Goal: Task Accomplishment & Management: Manage account settings

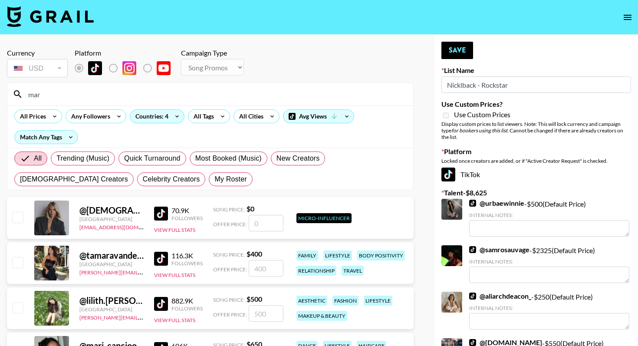
select select "Song"
click at [52, 32] on nav at bounding box center [319, 17] width 638 height 35
click at [55, 24] on img at bounding box center [50, 16] width 87 height 21
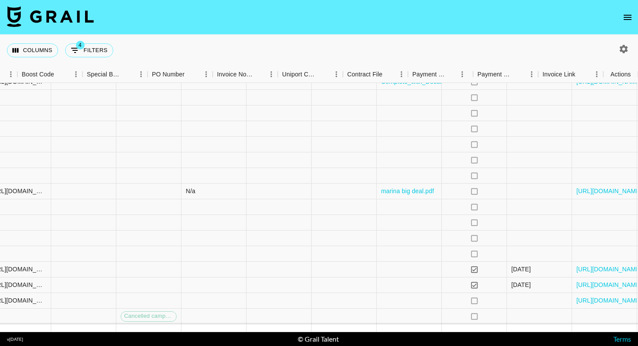
scroll to position [115, 879]
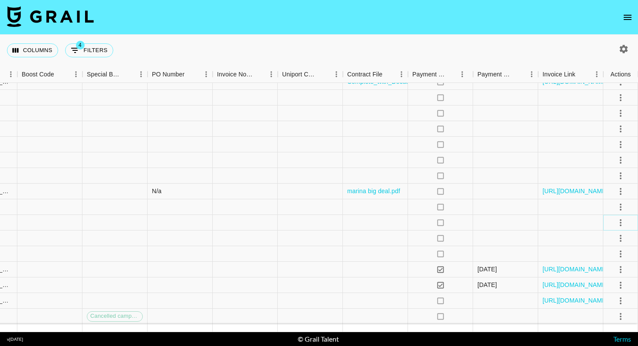
click at [621, 220] on icon "select merge strategy" at bounding box center [620, 222] width 10 height 10
click at [615, 254] on li "Decline" at bounding box center [610, 257] width 56 height 16
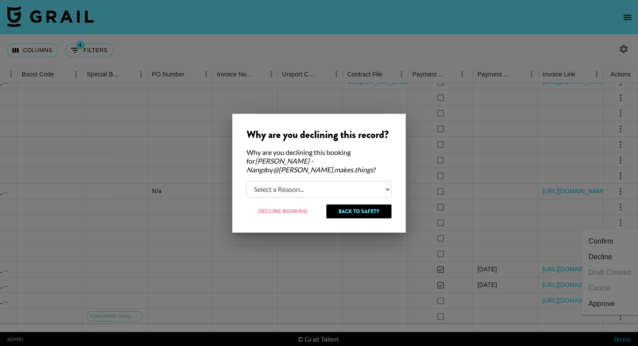
click at [343, 185] on select "Select a Reason... Relogging this deal due to a data issue The booker cancelled…" at bounding box center [318, 189] width 145 height 16
select select "booker_cancel"
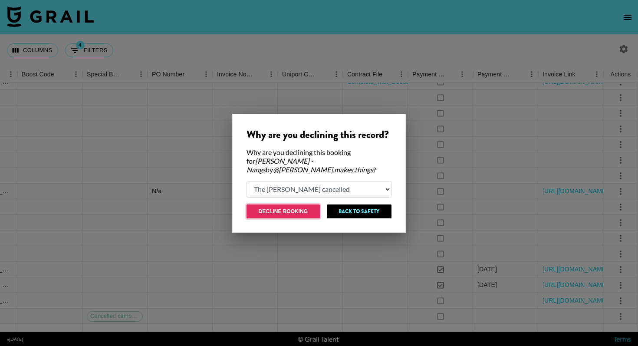
click at [301, 207] on button "Decline Booking" at bounding box center [282, 211] width 73 height 14
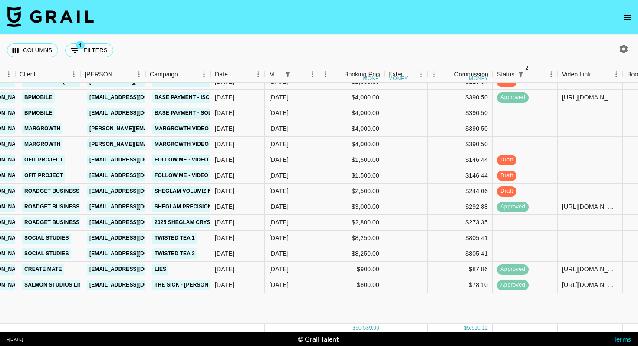
scroll to position [0, 273]
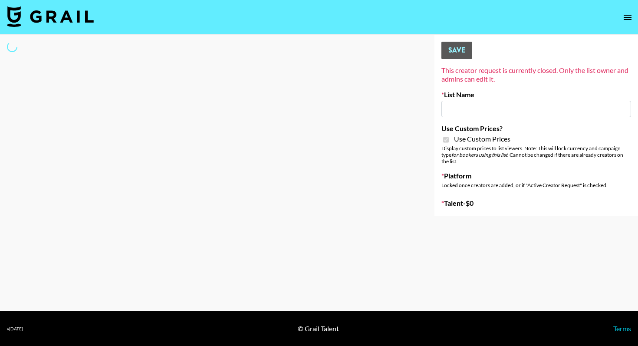
type input "Gensmo (Tiktok)"
checkbox input "true"
select select "Brand"
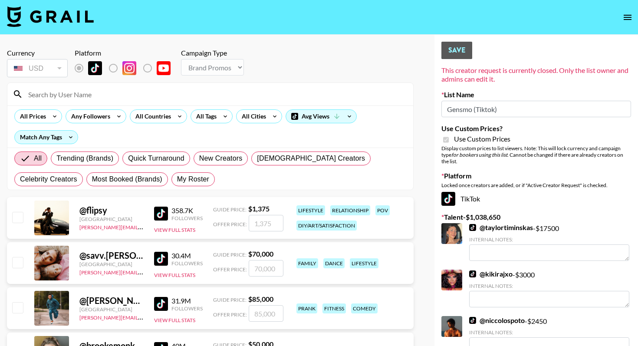
click at [117, 97] on input at bounding box center [215, 94] width 385 height 14
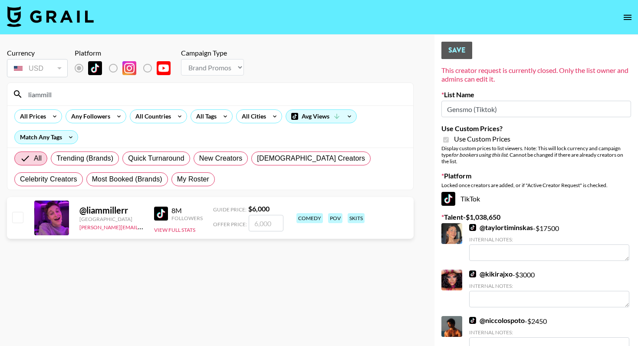
type input "liammill"
click at [11, 215] on div at bounding box center [16, 217] width 13 height 15
click at [20, 219] on input "checkbox" at bounding box center [17, 217] width 10 height 10
checkbox input "true"
type input "6000"
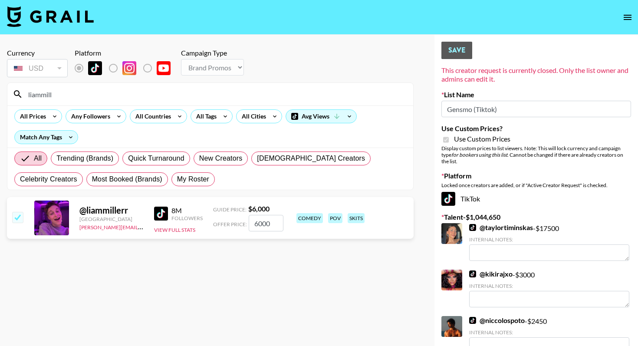
click at [125, 86] on div "liammill" at bounding box center [210, 94] width 406 height 23
click at [122, 90] on input "liammill" at bounding box center [215, 94] width 385 height 14
type input "alexcia"
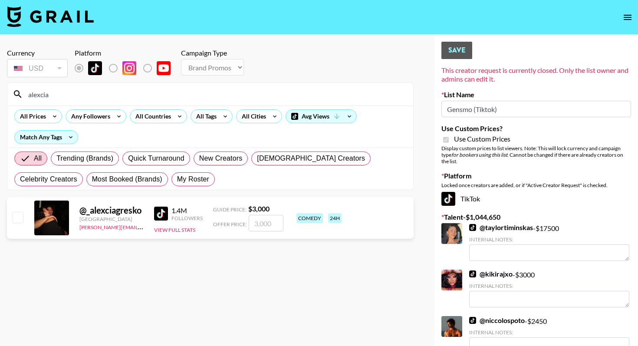
click at [264, 225] on input "number" at bounding box center [266, 223] width 35 height 16
click at [10, 220] on div "@ _alexciagresko United States charlie@grail-talent.com 1.4M Followers View Ful…" at bounding box center [210, 218] width 407 height 42
click at [18, 217] on input "checkbox" at bounding box center [17, 217] width 10 height 10
checkbox input "true"
type input "3000"
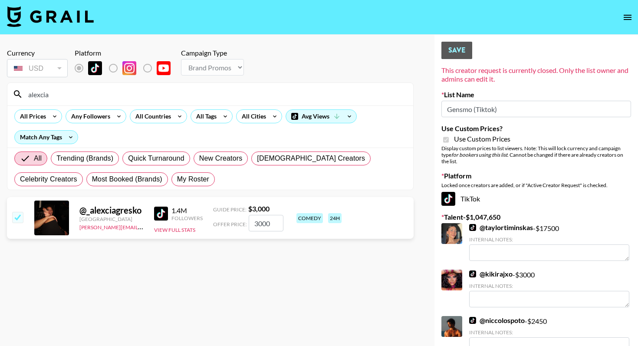
click at [89, 95] on input "alexcia" at bounding box center [215, 94] width 385 height 14
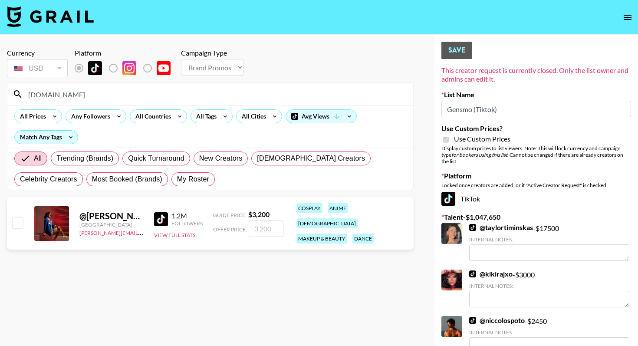
type input "hannah.sh"
click at [263, 229] on input "number" at bounding box center [266, 228] width 35 height 16
type input "3"
checkbox input "true"
type input "3000"
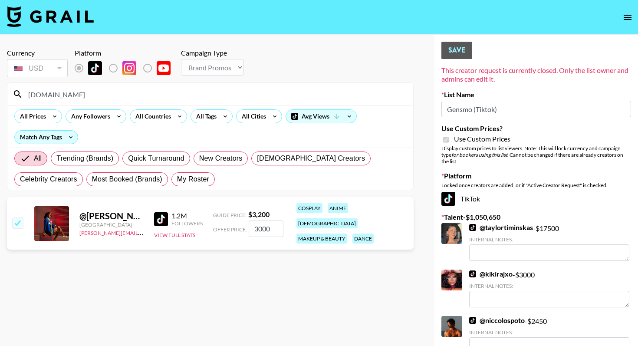
click at [203, 94] on input "hannah.sh" at bounding box center [215, 94] width 385 height 14
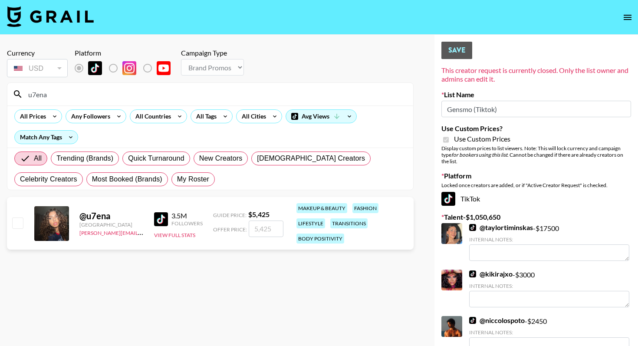
type input "u7ena"
click at [260, 225] on input "number" at bounding box center [266, 228] width 35 height 16
type input "3"
checkbox input "true"
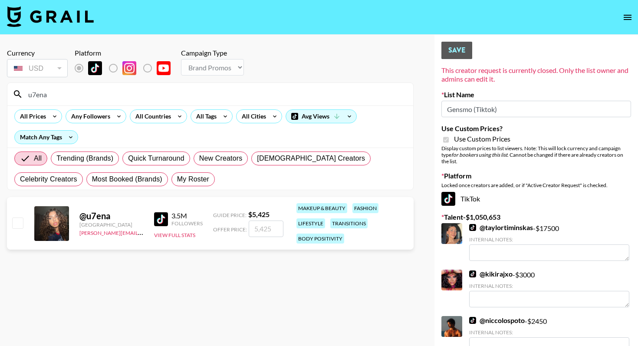
type input "3"
checkbox input "false"
type input "40"
checkbox input "true"
type input "4"
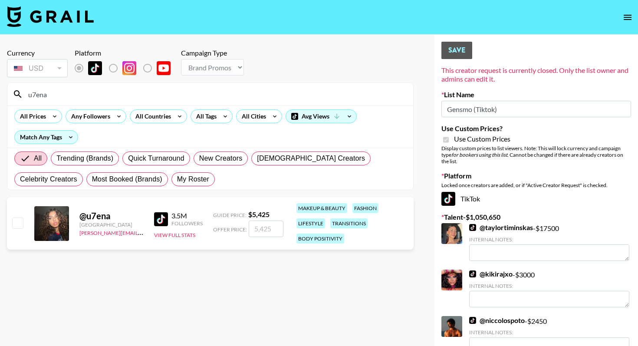
checkbox input "true"
type input "3500"
click at [72, 97] on input "u7ena" at bounding box center [215, 94] width 385 height 14
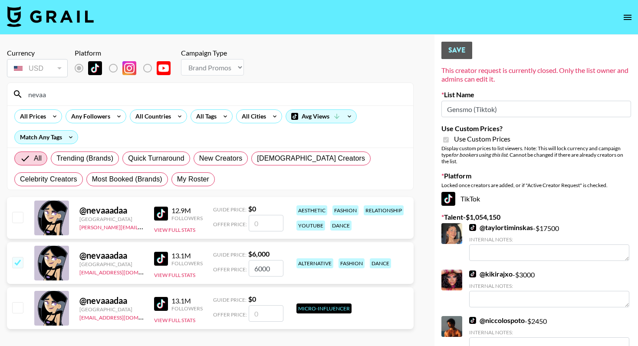
click at [200, 94] on input "nevaa" at bounding box center [215, 94] width 385 height 14
type input "n"
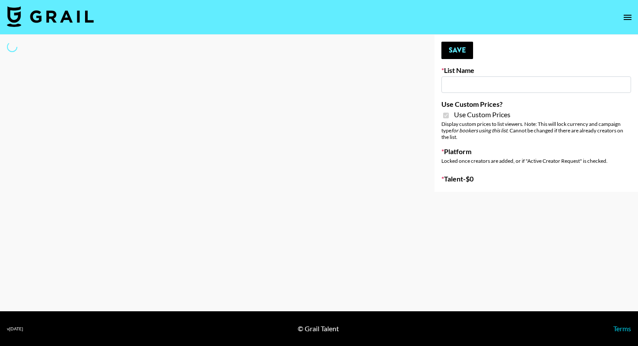
type input "FaceApp"
checkbox input "true"
select select "Brand"
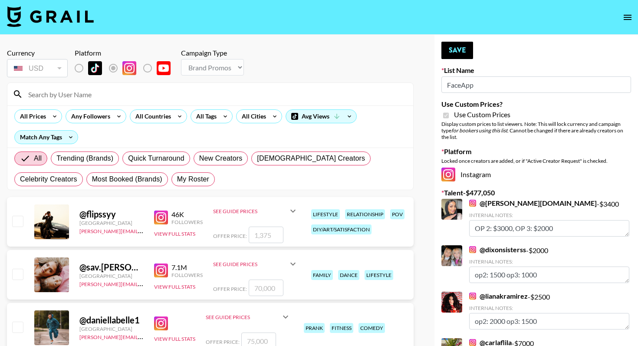
click at [89, 98] on input at bounding box center [215, 94] width 385 height 14
type input "i"
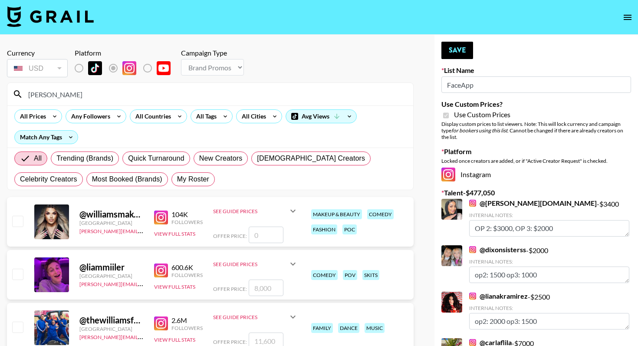
type input "[PERSON_NAME]"
click at [266, 282] on input "number" at bounding box center [266, 287] width 35 height 16
type input "8"
checkbox input "true"
type input "8000"
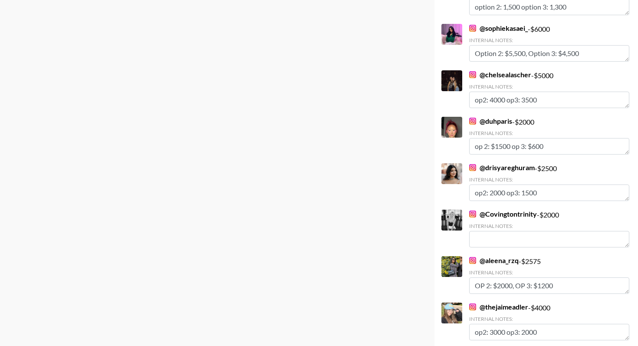
scroll to position [6396, 0]
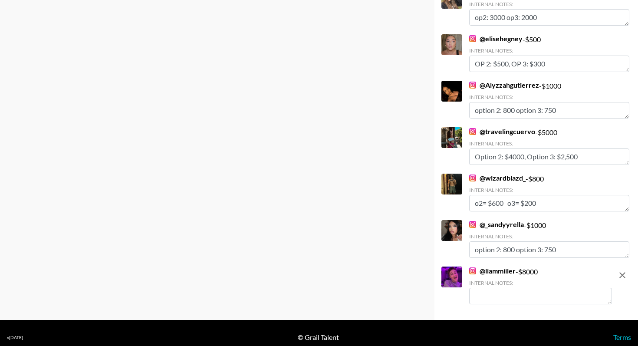
click at [478, 289] on textarea at bounding box center [540, 296] width 143 height 16
type textarea "o"
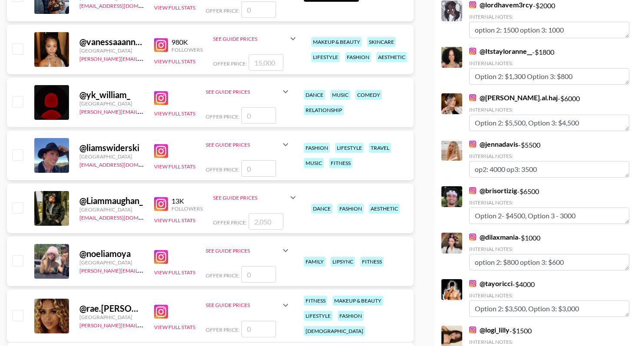
scroll to position [0, 0]
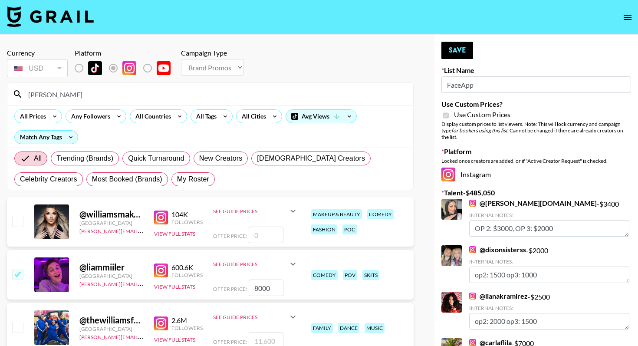
type textarea "Op2 - $8000 Op3 - $4000"
click at [462, 56] on button "Save" at bounding box center [457, 50] width 32 height 17
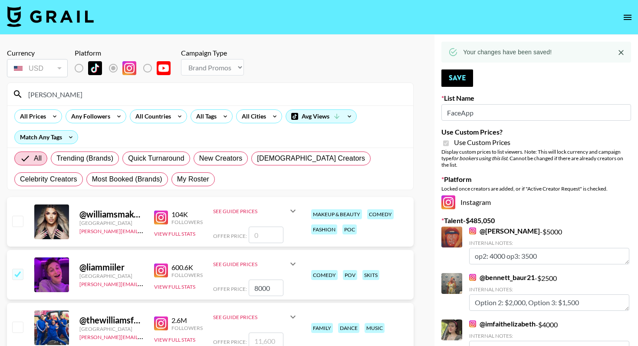
click at [68, 98] on input "[PERSON_NAME]" at bounding box center [215, 94] width 385 height 14
click at [70, 98] on input "[PERSON_NAME]" at bounding box center [215, 94] width 385 height 14
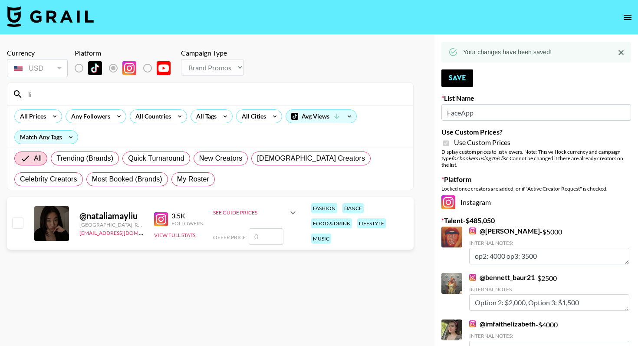
type input "l"
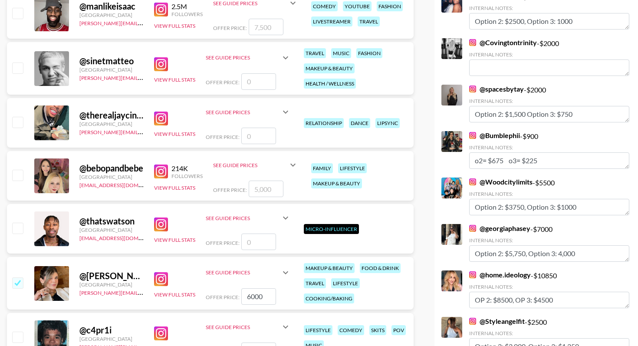
scroll to position [4317, 0]
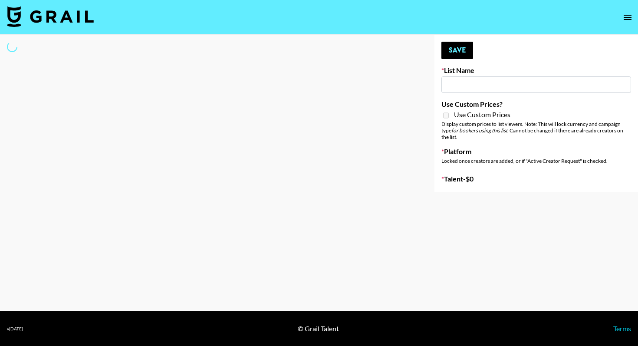
type input "Deebaby Song Promo"
select select "Song"
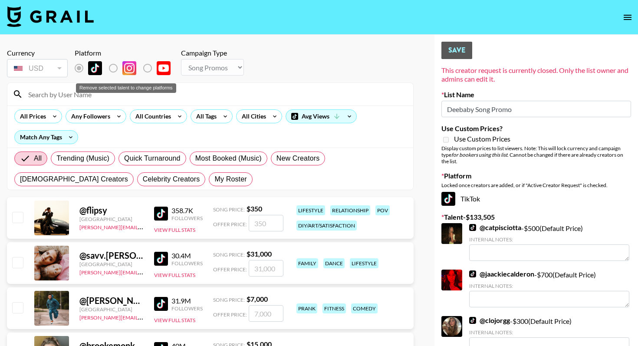
click at [118, 93] on div "Remove selected talent to change platforms" at bounding box center [126, 85] width 102 height 16
click at [81, 103] on div at bounding box center [210, 94] width 406 height 23
